Goal: Book appointment/travel/reservation

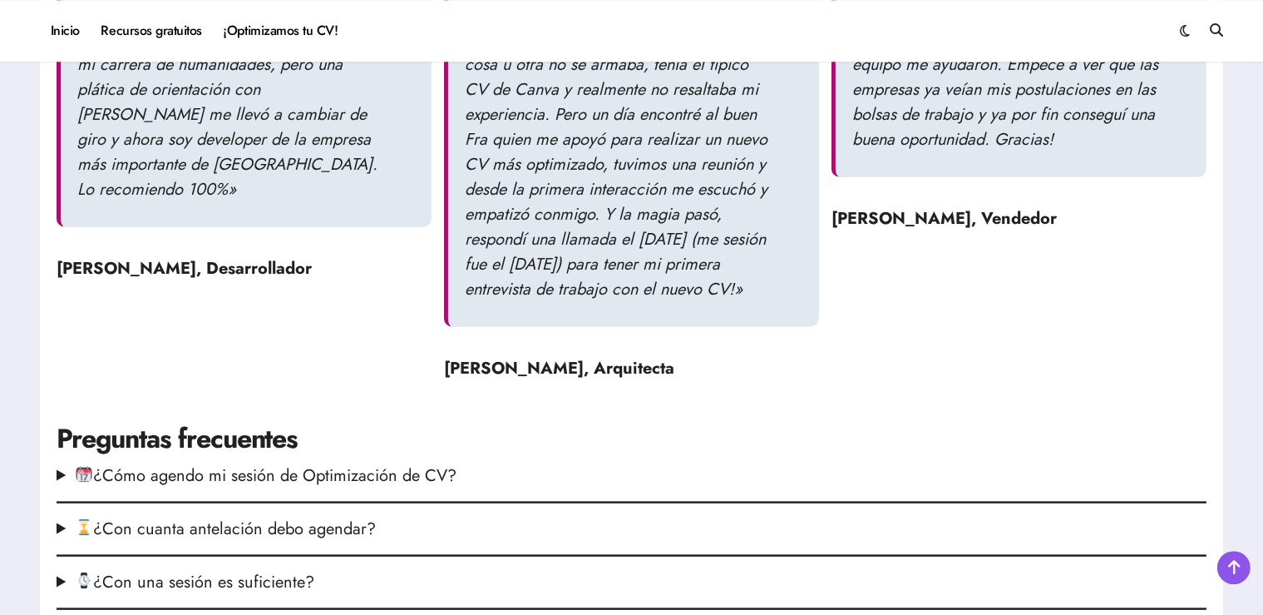
scroll to position [2108, 0]
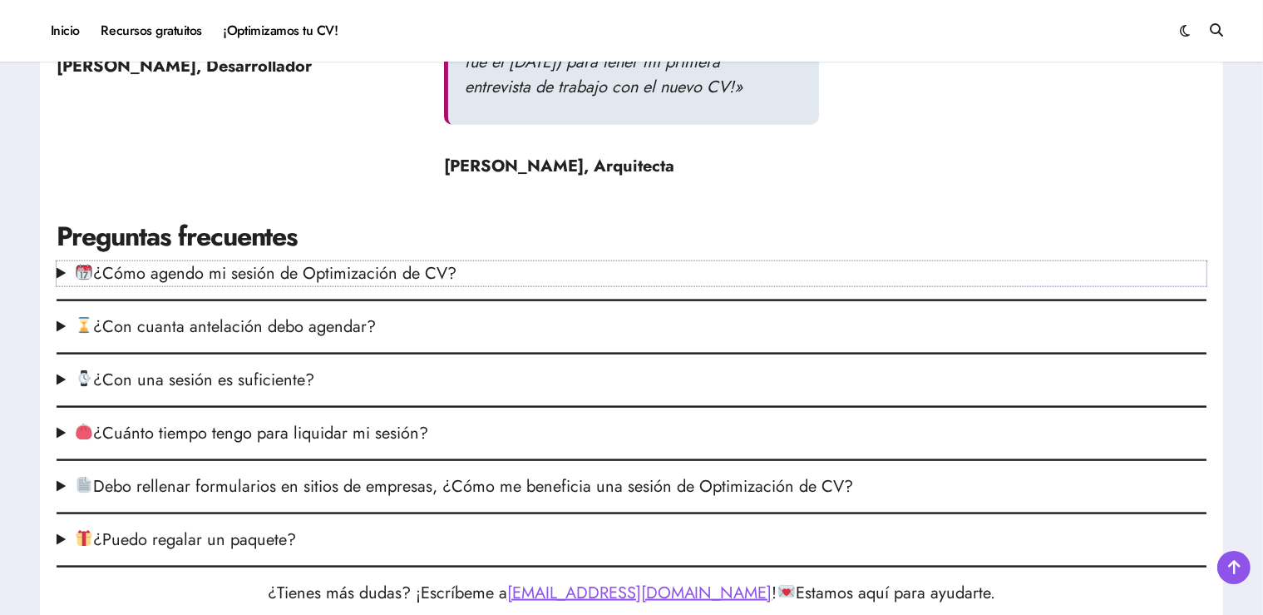
click at [414, 286] on summary "¿Cómo agendo mi sesión de Optimización de CV?" at bounding box center [632, 273] width 1150 height 25
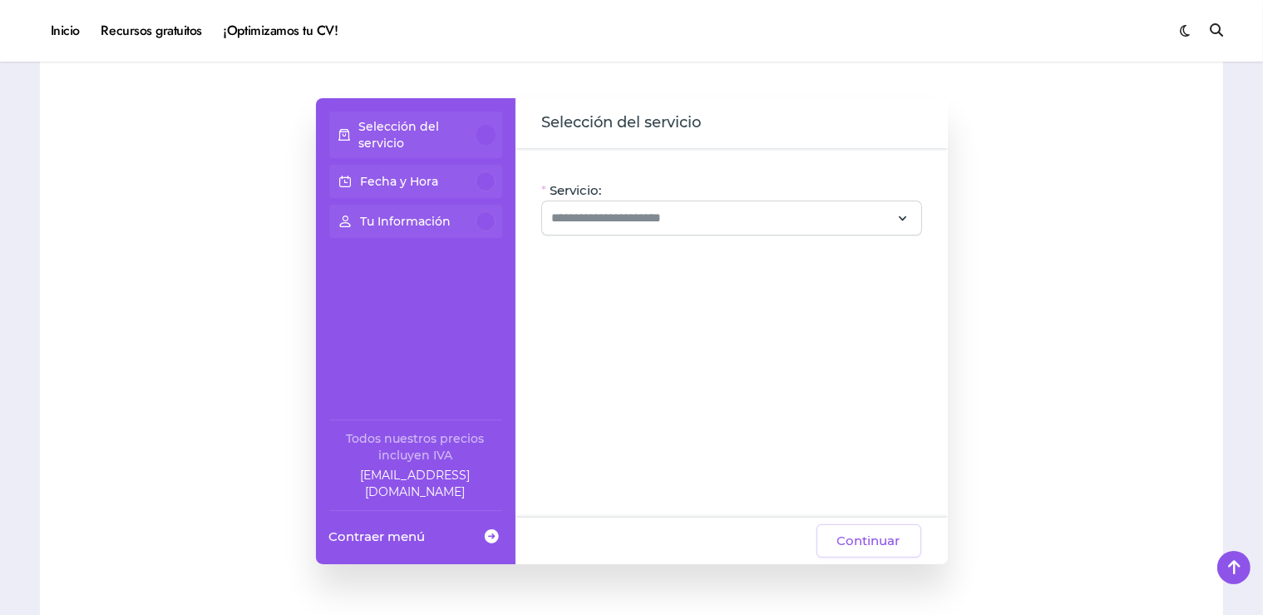
scroll to position [0, 0]
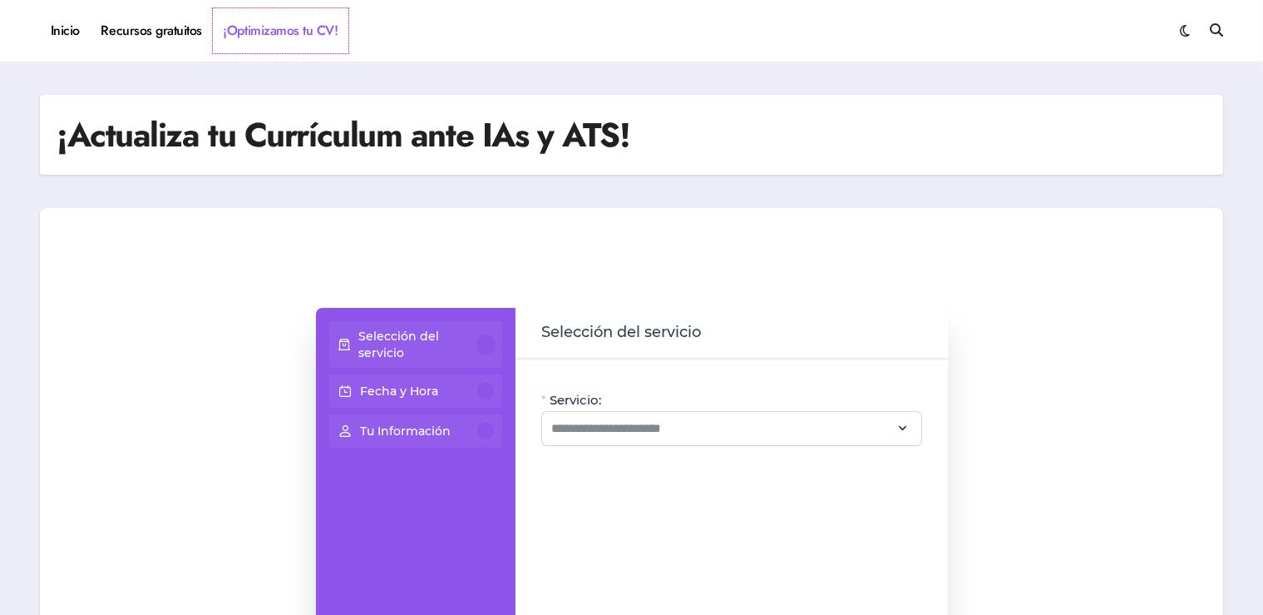
click at [274, 32] on link "¡Optimizamos tu CV!" at bounding box center [281, 30] width 136 height 45
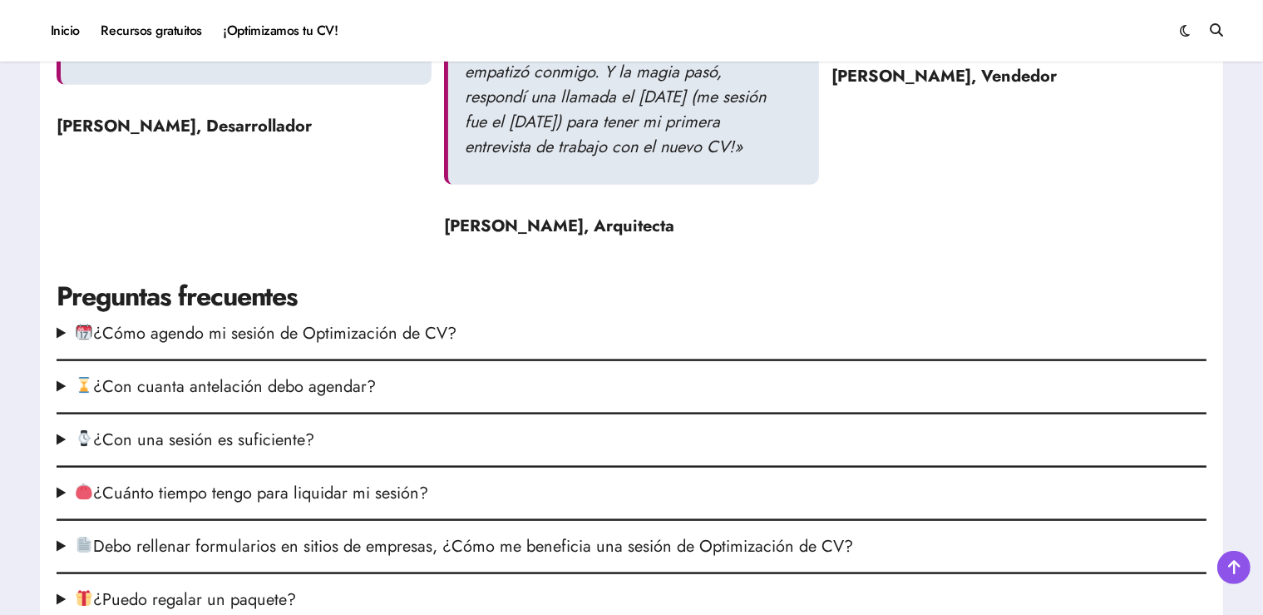
scroll to position [2196, 0]
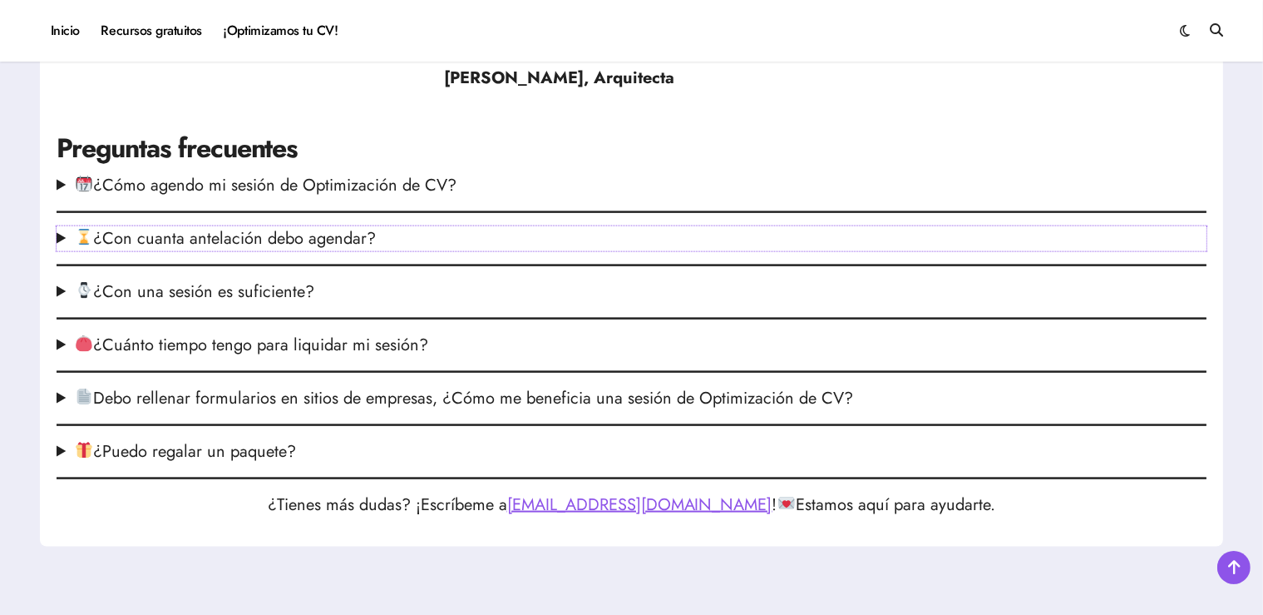
click at [346, 251] on summary "¿Con cuanta antelación debo agendar?" at bounding box center [632, 238] width 1150 height 25
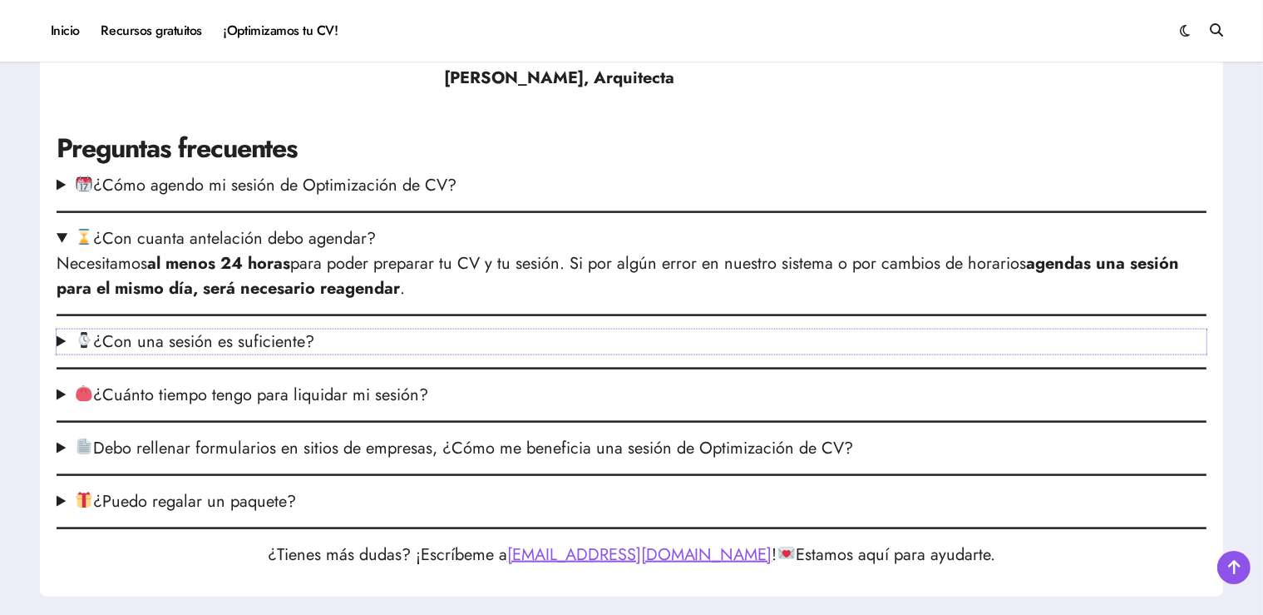
click at [259, 354] on summary "¿Con una sesión es suficiente?" at bounding box center [632, 341] width 1150 height 25
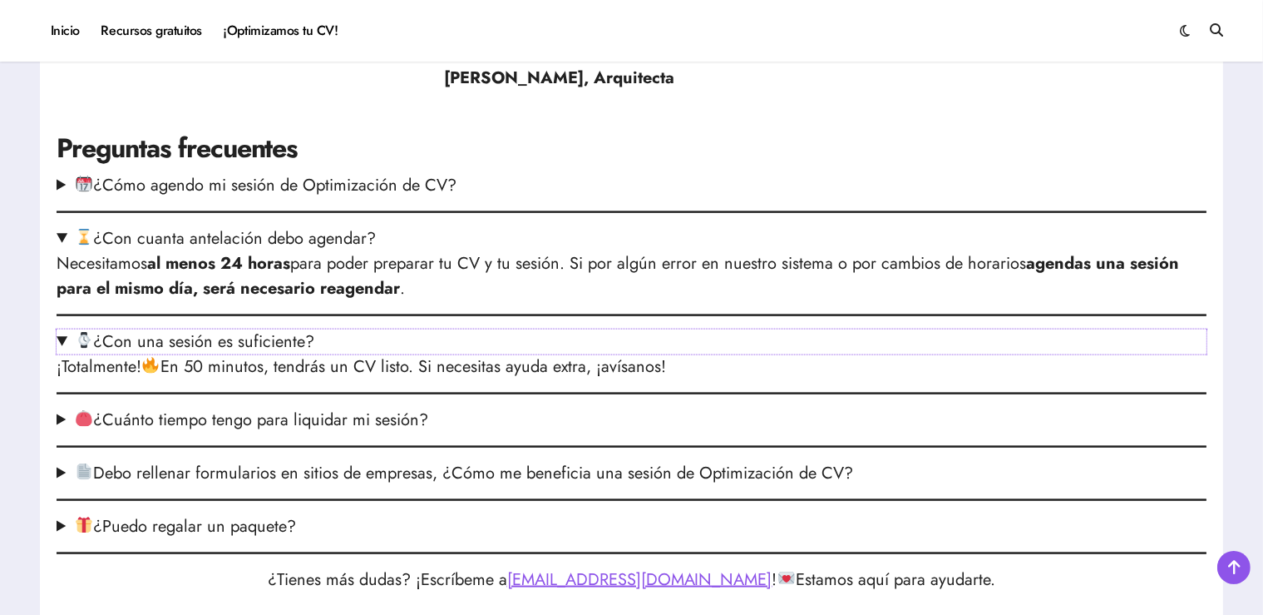
scroll to position [2458, 0]
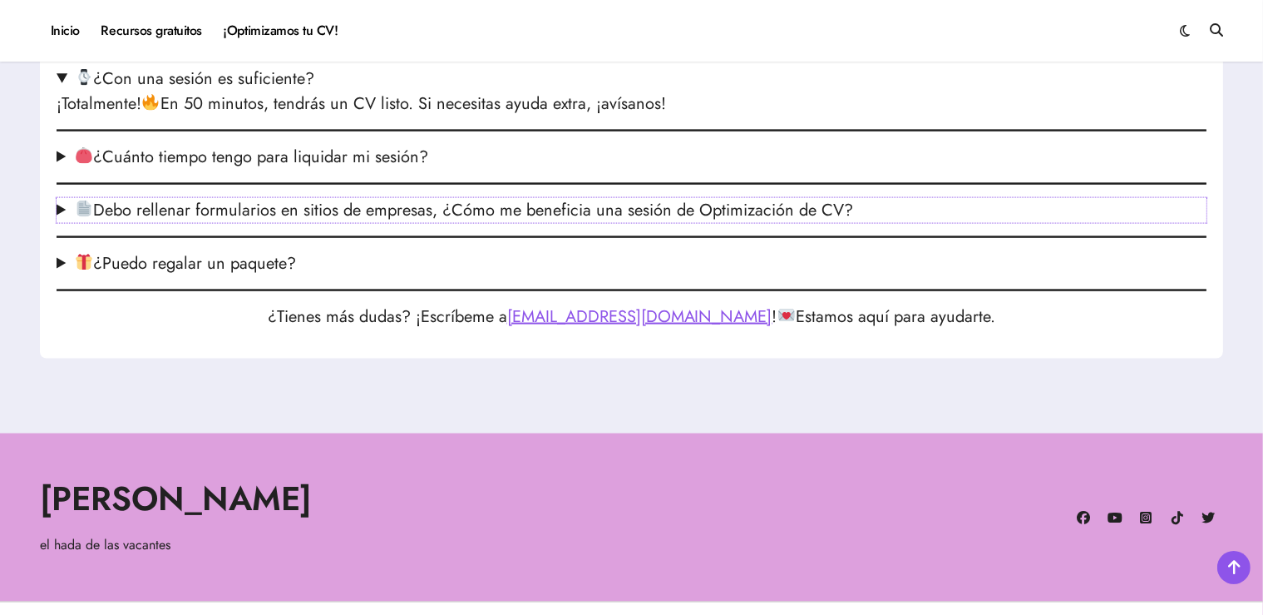
click at [327, 223] on summary "Debo rellenar formularios en sitios de empresas, ¿Cómo me beneficia una sesión …" at bounding box center [632, 210] width 1150 height 25
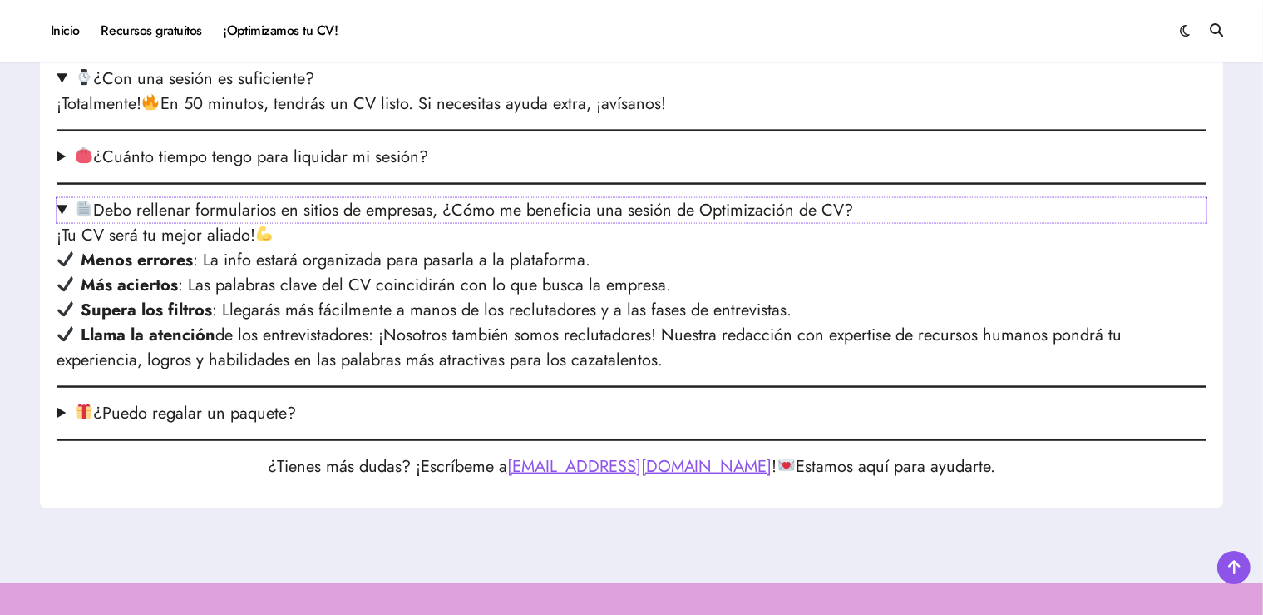
click at [327, 223] on summary "Debo rellenar formularios en sitios de empresas, ¿Cómo me beneficia una sesión …" at bounding box center [632, 210] width 1150 height 25
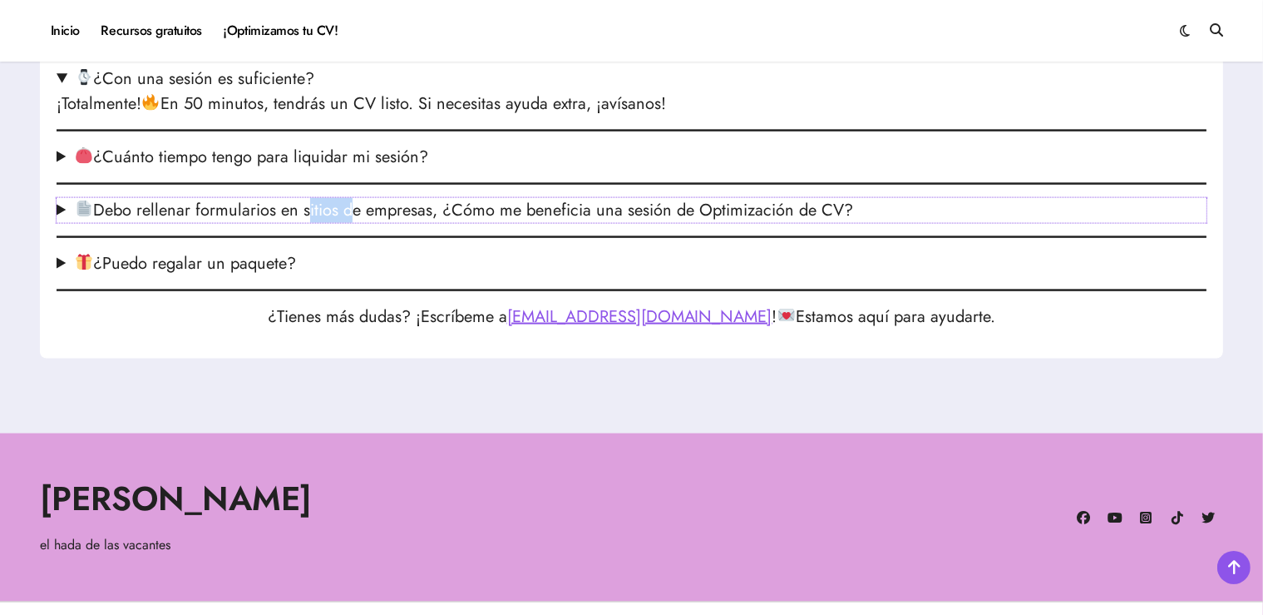
click at [327, 223] on summary "Debo rellenar formularios en sitios de empresas, ¿Cómo me beneficia una sesión …" at bounding box center [632, 210] width 1150 height 25
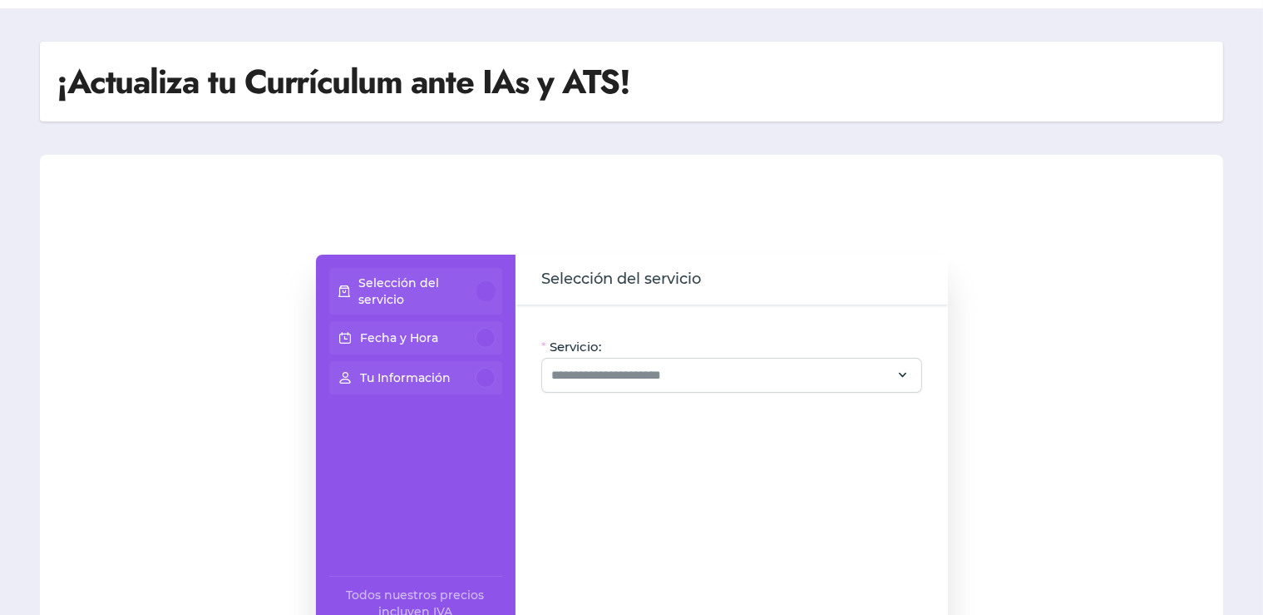
scroll to position [0, 0]
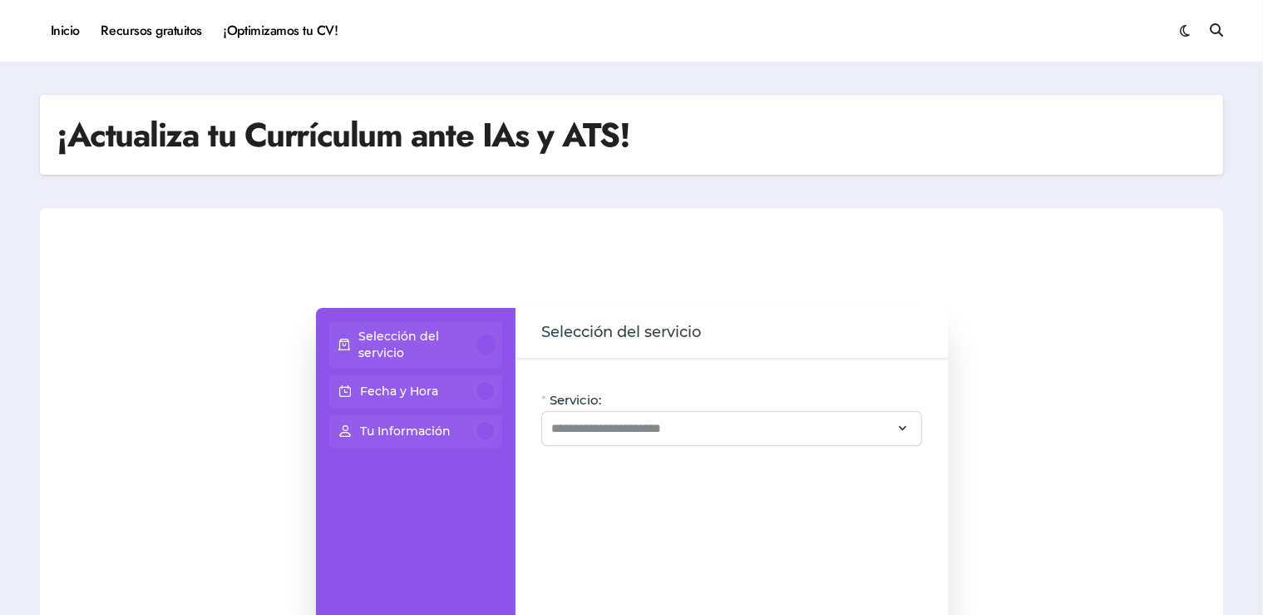
click at [646, 324] on span "Selección del servicio" at bounding box center [622, 332] width 160 height 23
click at [653, 437] on div at bounding box center [731, 428] width 379 height 33
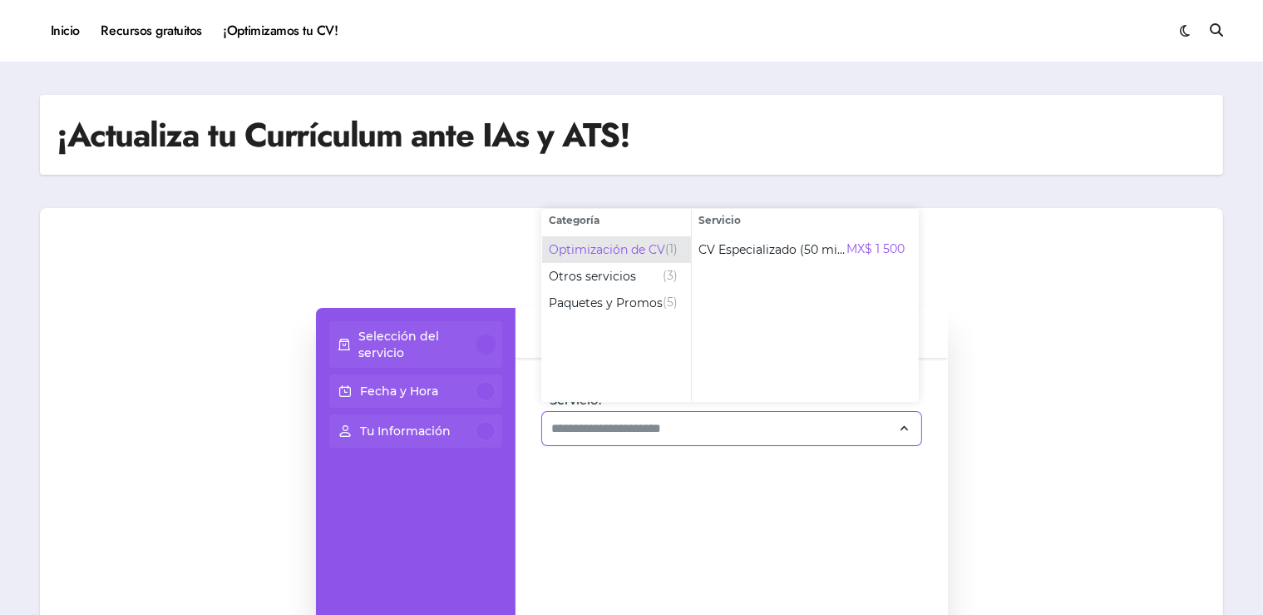
click at [620, 247] on span "Optimización de CV" at bounding box center [607, 249] width 116 height 17
click at [649, 250] on span "Optimización de CV" at bounding box center [607, 249] width 116 height 17
click at [785, 251] on span "CV Especializado (50 min)" at bounding box center [773, 249] width 148 height 17
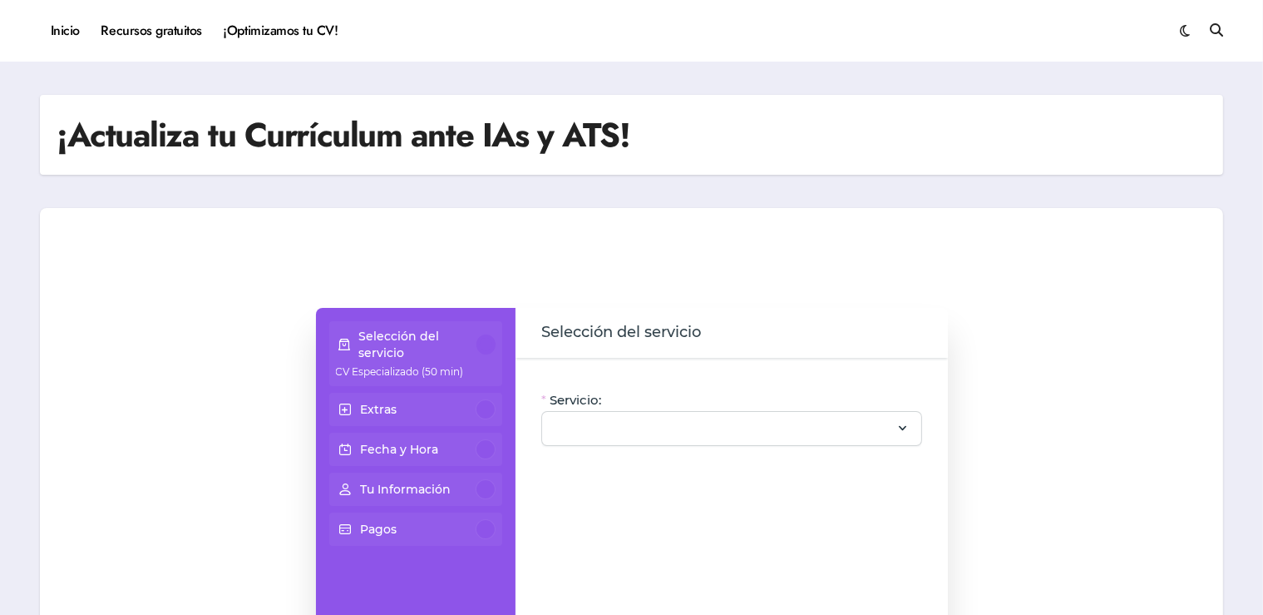
type input "**********"
click at [767, 437] on input "**********" at bounding box center [721, 428] width 339 height 20
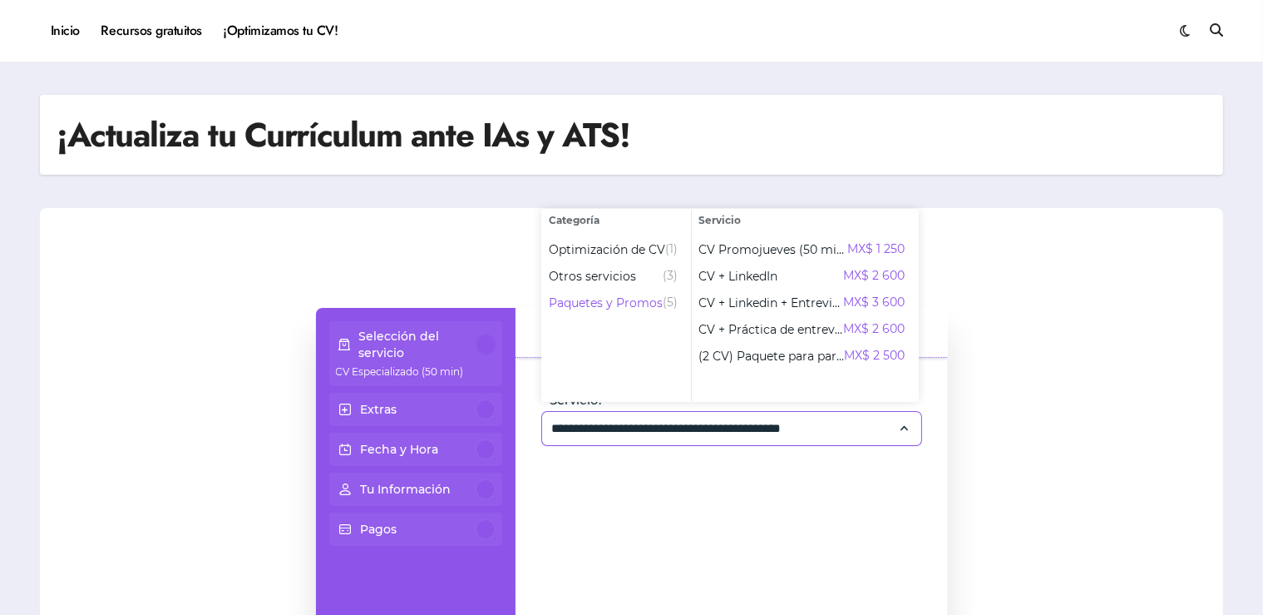
click at [607, 483] on div "**********" at bounding box center [732, 542] width 432 height 369
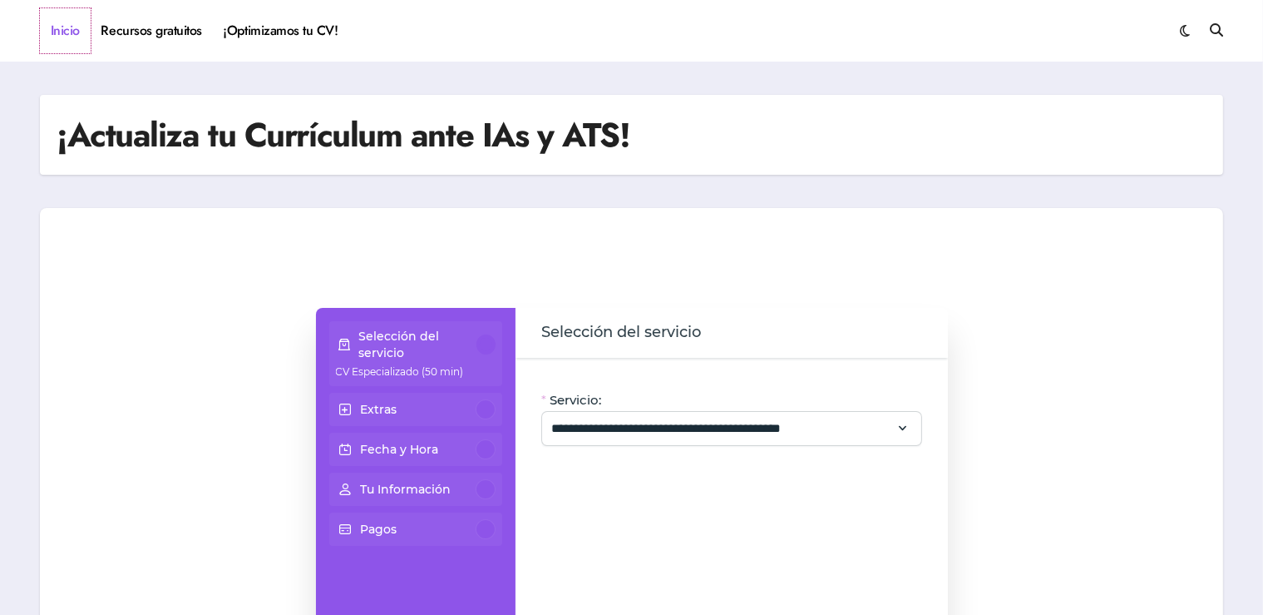
click at [70, 38] on link "Inicio" at bounding box center [65, 30] width 51 height 45
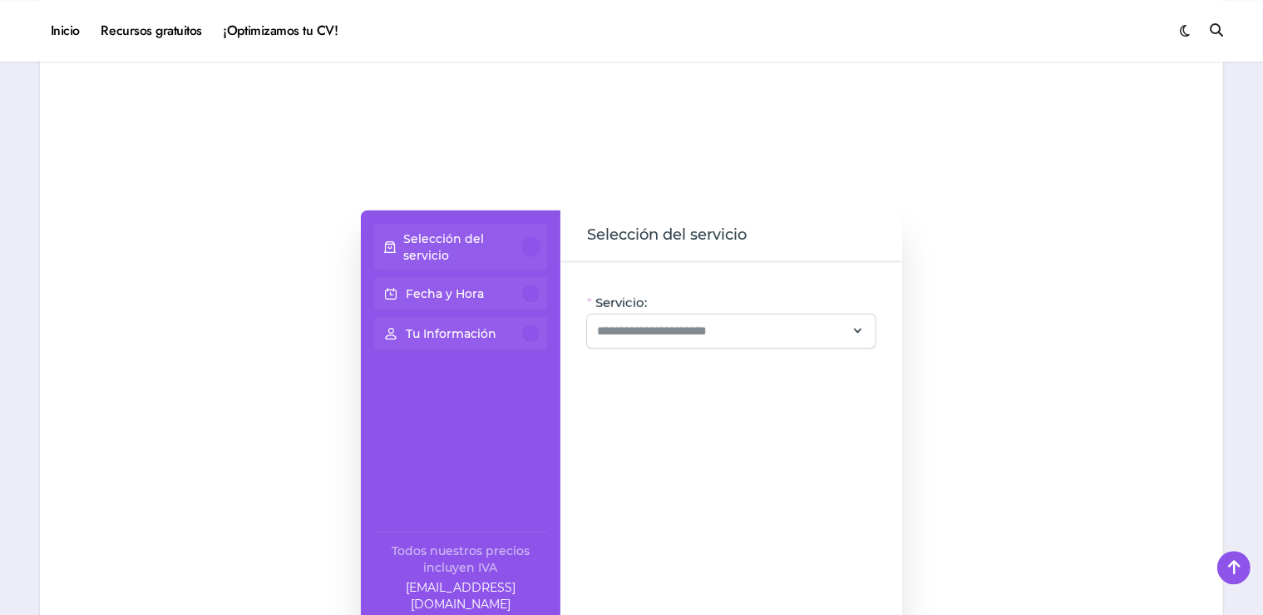
scroll to position [1160, 0]
